Goal: Find specific page/section: Find specific page/section

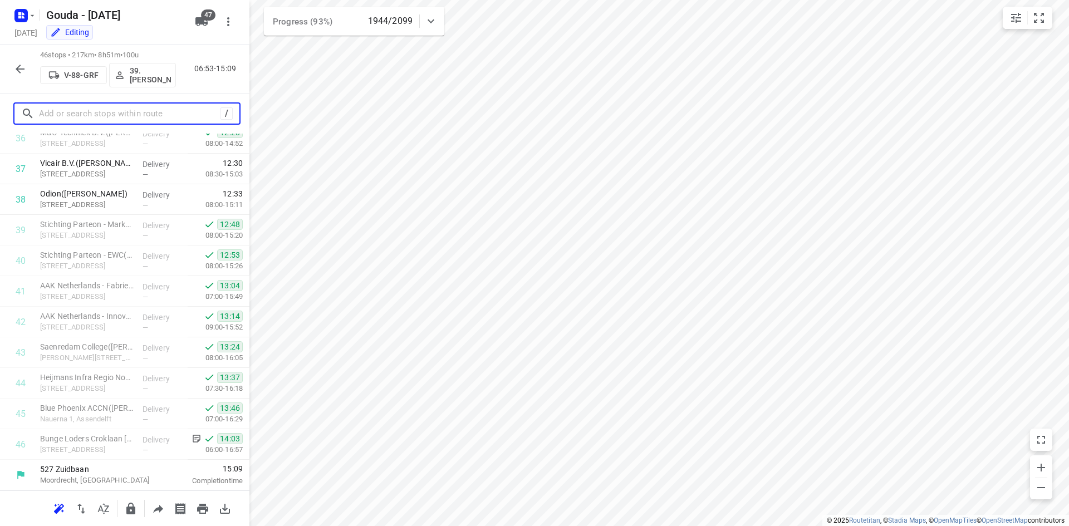
click at [134, 109] on input "text" at bounding box center [130, 113] width 182 height 17
type input "merijn"
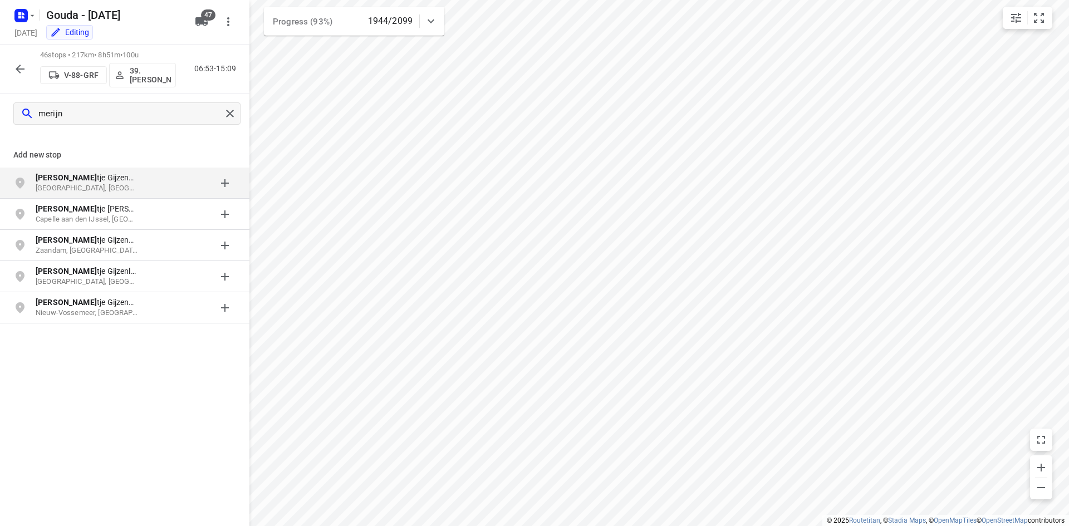
click at [27, 70] on button "button" at bounding box center [20, 69] width 22 height 22
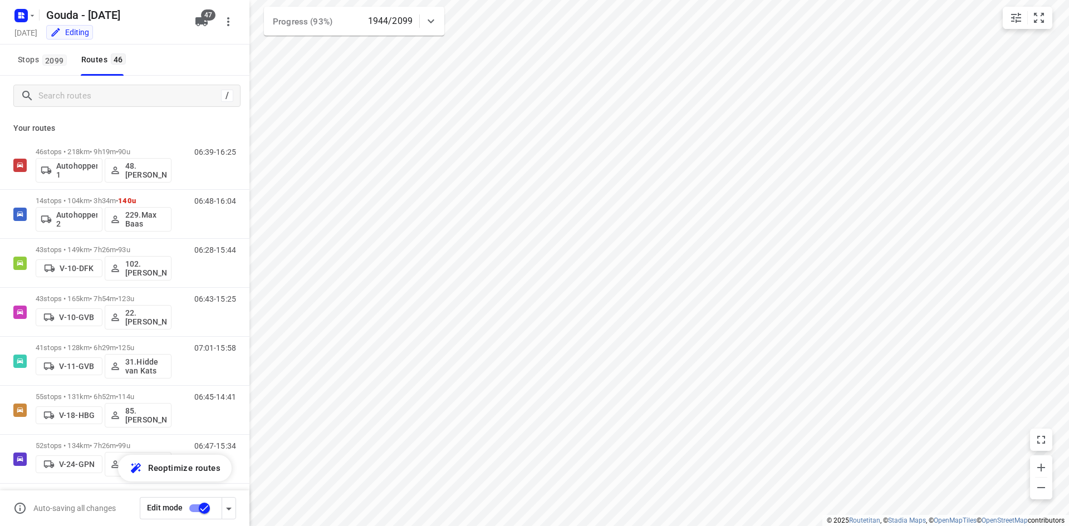
drag, startPoint x: 61, startPoint y: 113, endPoint x: 66, endPoint y: 103, distance: 11.5
click at [61, 110] on div "/" at bounding box center [125, 96] width 250 height 40
click at [69, 101] on input "Search routes" at bounding box center [130, 95] width 182 height 17
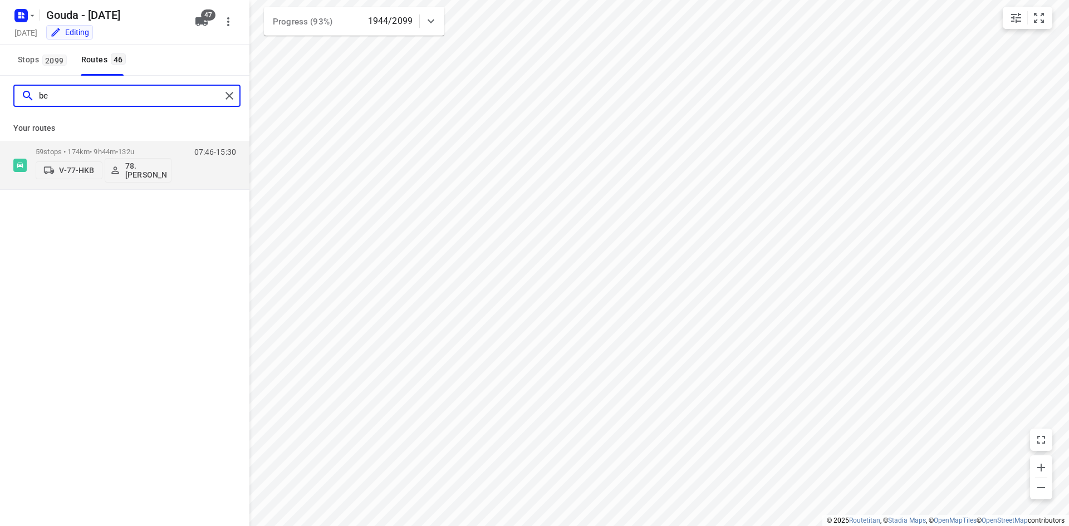
type input "b"
type input "merijn"
click at [84, 150] on p "36 stops • 348km • 9h47m • 85u" at bounding box center [104, 152] width 136 height 8
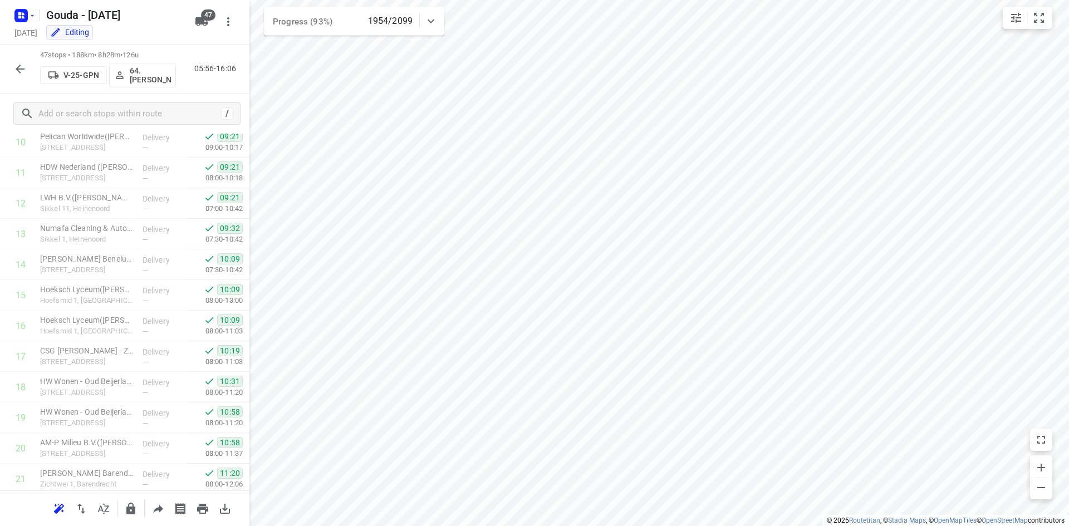
scroll to position [361, 0]
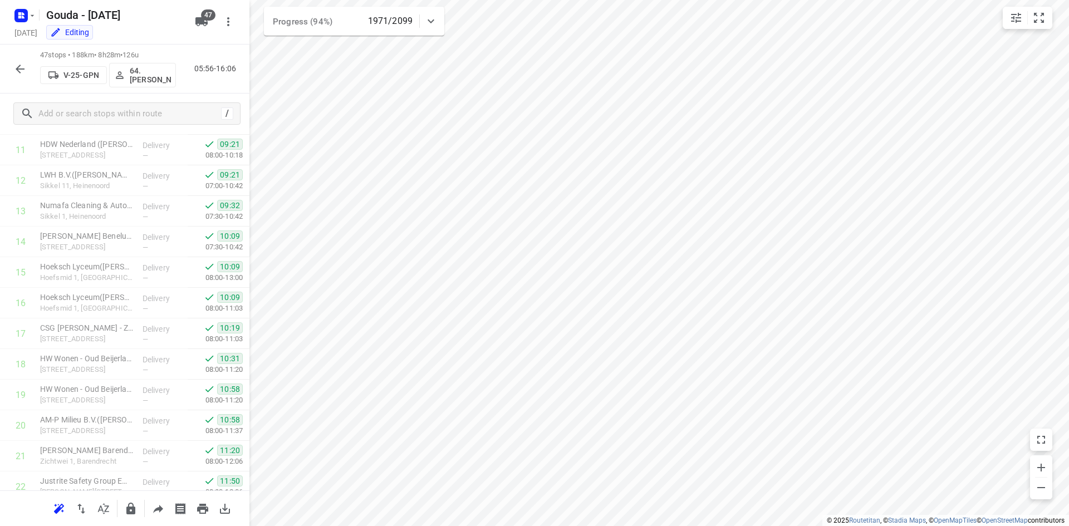
click at [25, 69] on icon "button" at bounding box center [19, 68] width 13 height 13
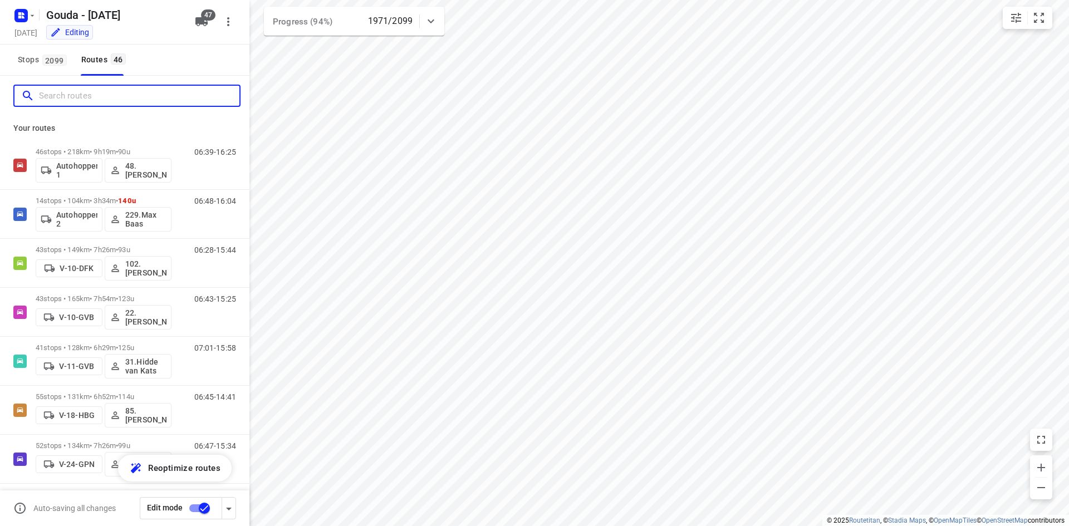
click at [111, 97] on input "Search routes" at bounding box center [139, 95] width 201 height 17
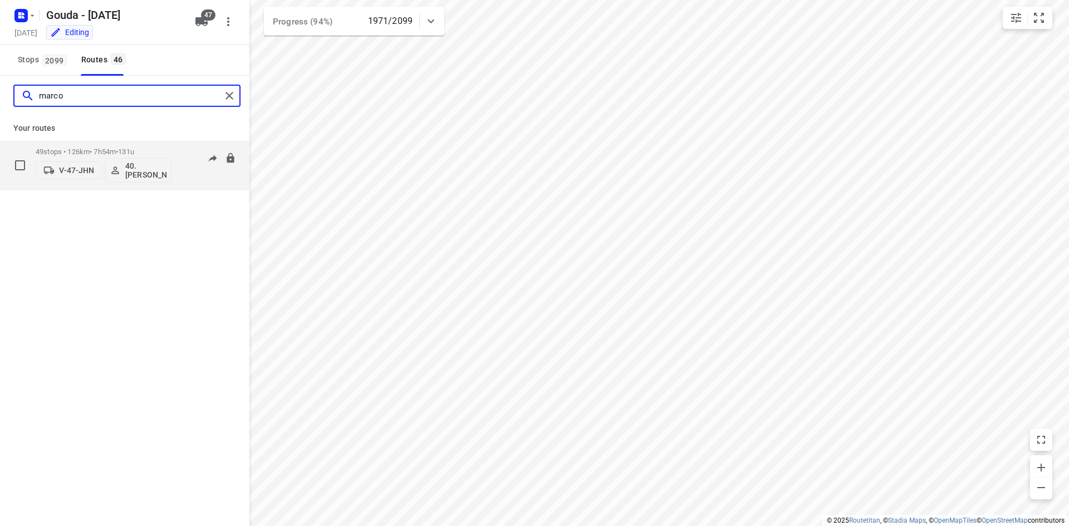
type input "marco"
click at [134, 153] on span "131u" at bounding box center [126, 152] width 16 height 8
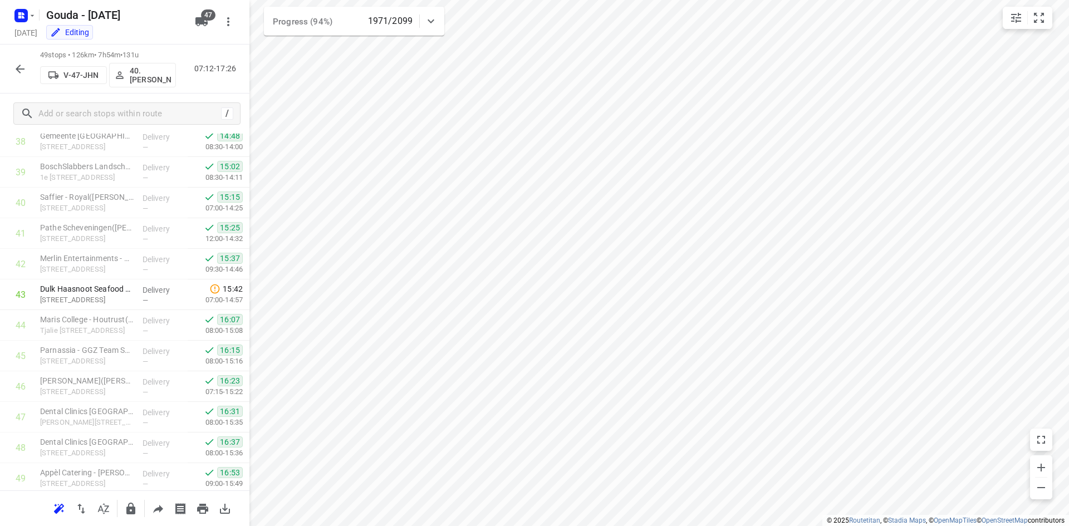
scroll to position [1230, 0]
click at [16, 61] on button "button" at bounding box center [20, 69] width 22 height 22
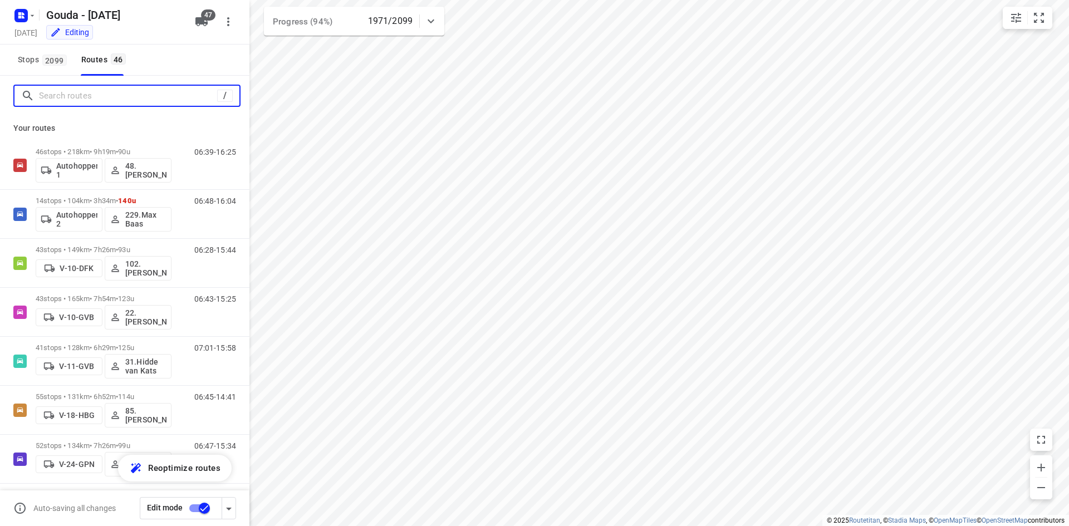
click at [93, 96] on input "Search routes" at bounding box center [128, 95] width 178 height 17
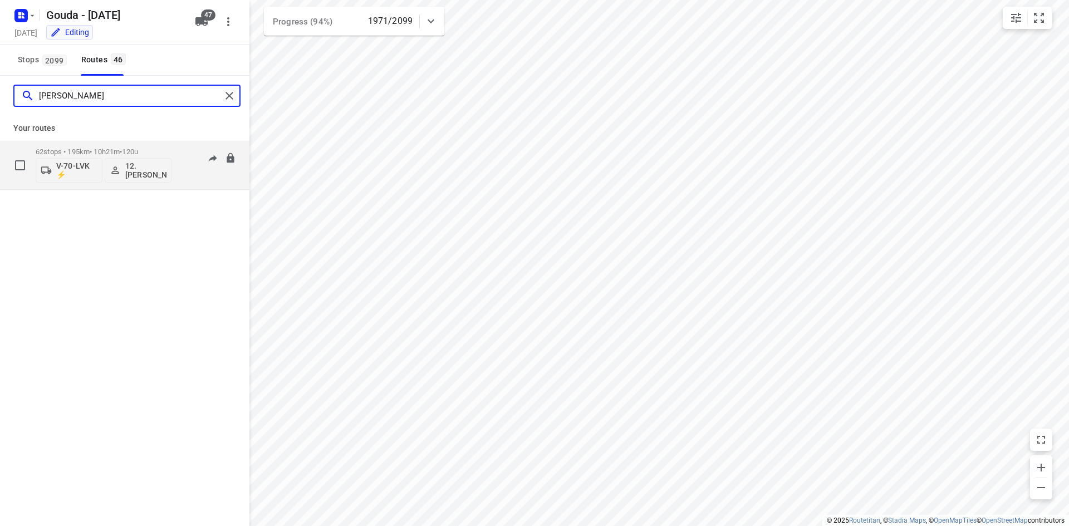
type input "[PERSON_NAME]"
click at [97, 144] on div "62 stops • 195km • 10h21m • 120u V-70-LVK ⚡ 12. [PERSON_NAME]" at bounding box center [104, 165] width 136 height 46
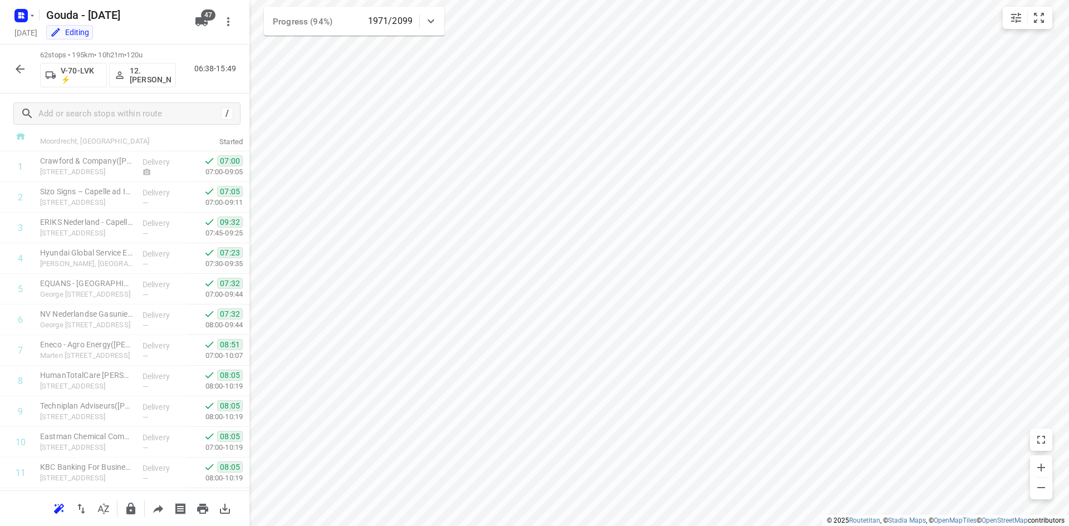
scroll to position [0, 0]
